Goal: Navigation & Orientation: Find specific page/section

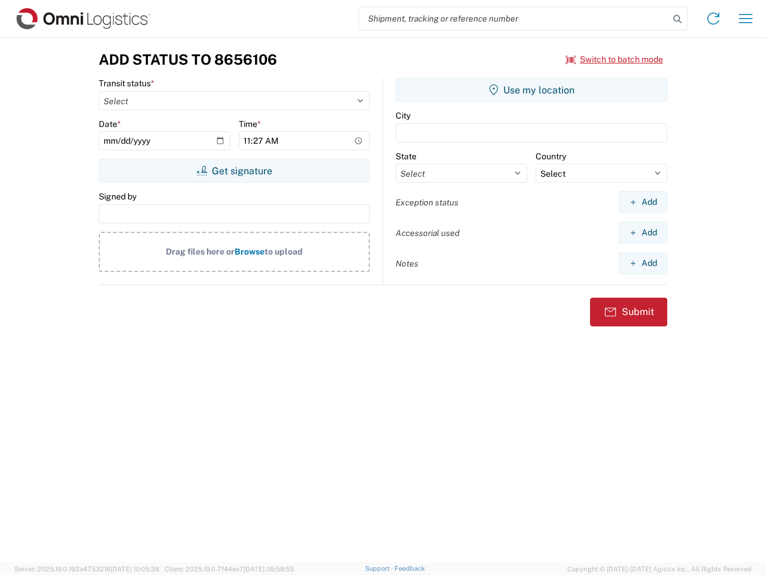
click at [514, 19] on input "search" at bounding box center [514, 18] width 310 height 23
click at [678, 19] on icon at bounding box center [677, 19] width 17 height 17
click at [714, 19] on icon at bounding box center [713, 18] width 19 height 19
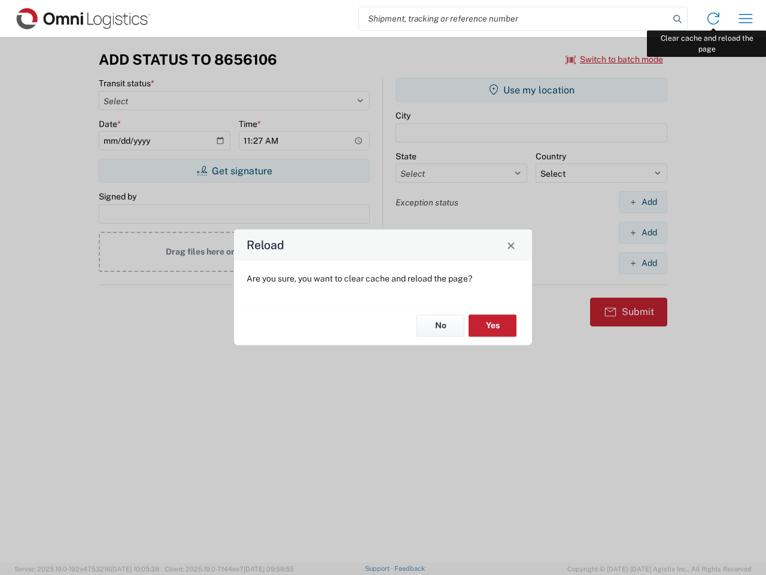
click at [746, 19] on div "Reload Are you sure, you want to clear cache and reload the page? No Yes" at bounding box center [383, 287] width 766 height 575
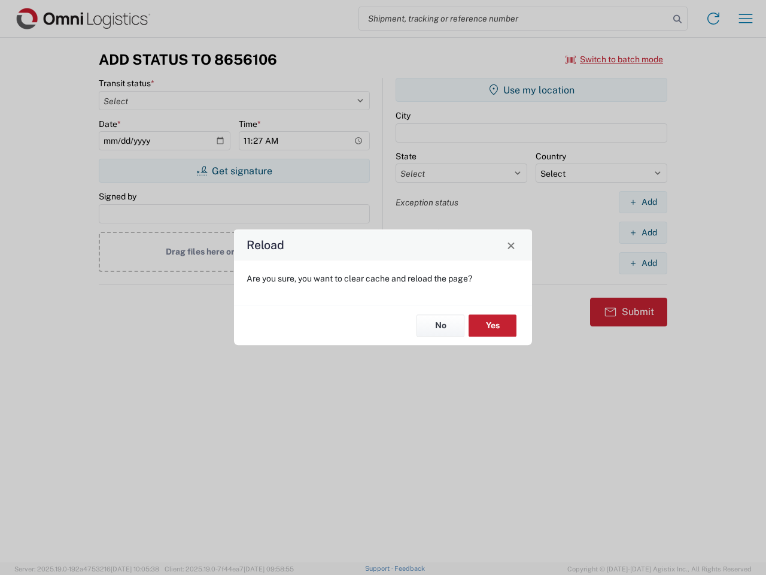
click at [615, 59] on div "Reload Are you sure, you want to clear cache and reload the page? No Yes" at bounding box center [383, 287] width 766 height 575
click at [234, 171] on div "Reload Are you sure, you want to clear cache and reload the page? No Yes" at bounding box center [383, 287] width 766 height 575
click at [532, 90] on div "Reload Are you sure, you want to clear cache and reload the page? No Yes" at bounding box center [383, 287] width 766 height 575
click at [643, 202] on div "Reload Are you sure, you want to clear cache and reload the page? No Yes" at bounding box center [383, 287] width 766 height 575
click at [643, 232] on div "Reload Are you sure, you want to clear cache and reload the page? No Yes" at bounding box center [383, 287] width 766 height 575
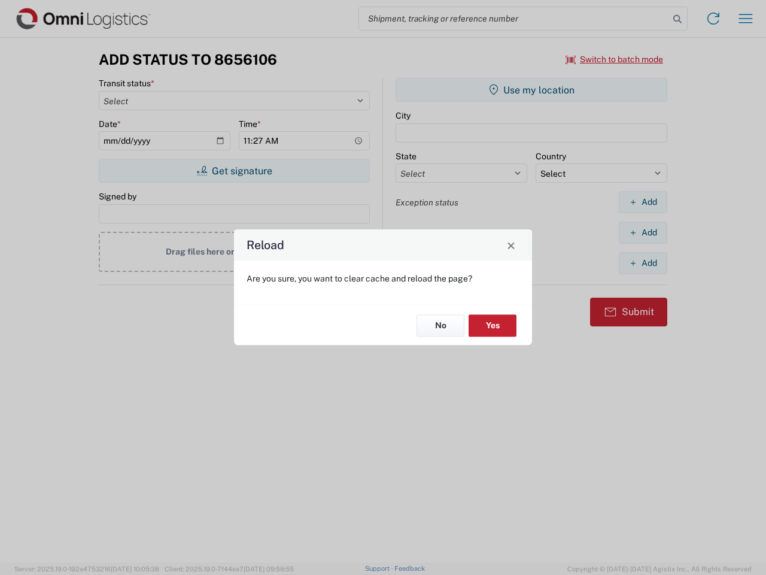
click at [643, 263] on div "Reload Are you sure, you want to clear cache and reload the page? No Yes" at bounding box center [383, 287] width 766 height 575
